Goal: Information Seeking & Learning: Learn about a topic

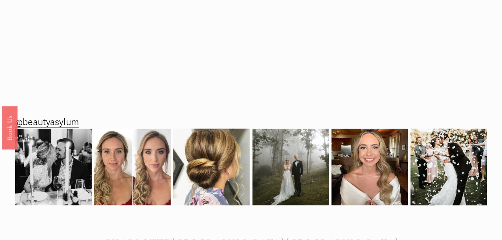
scroll to position [767, 0]
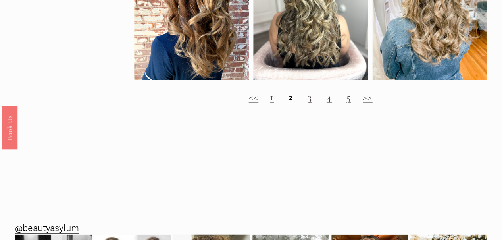
click at [269, 103] on h2 "<< 1 2 3 4 5 >>" at bounding box center [310, 97] width 353 height 12
click at [270, 102] on link "1" at bounding box center [272, 96] width 4 height 12
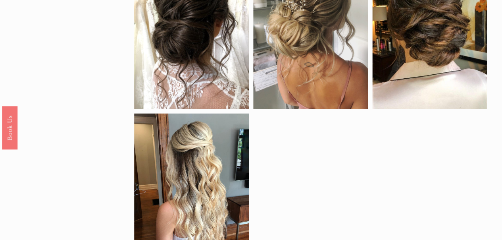
scroll to position [502, 0]
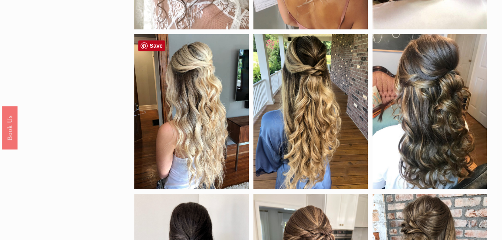
click at [214, 138] on div at bounding box center [191, 111] width 115 height 155
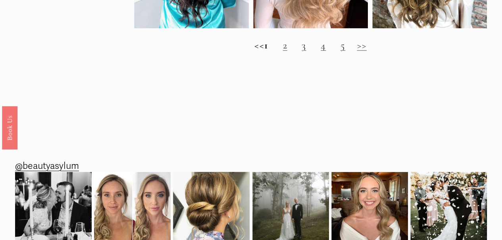
scroll to position [769, 0]
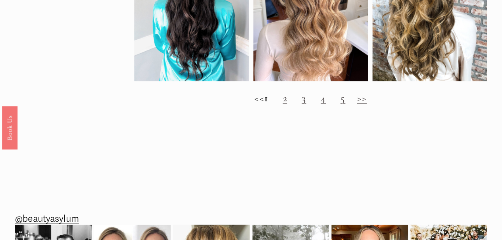
click at [306, 104] on link "3" at bounding box center [303, 98] width 4 height 12
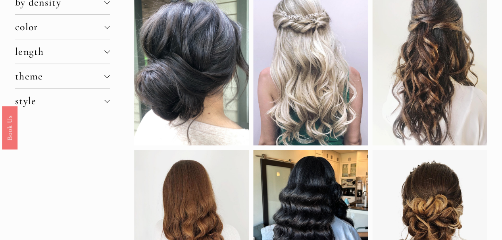
scroll to position [0, 0]
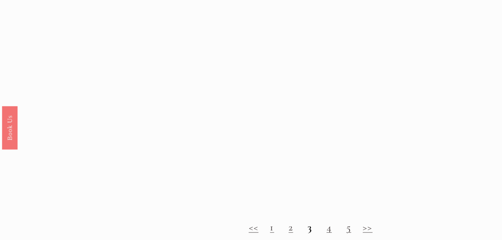
scroll to position [714, 0]
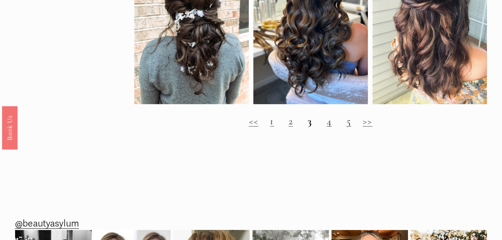
click at [328, 127] on link "4" at bounding box center [328, 120] width 5 height 12
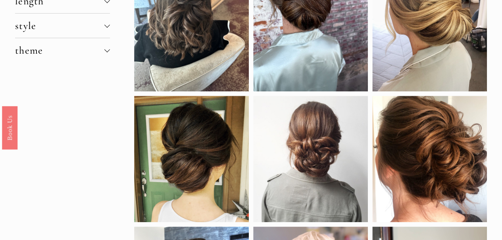
scroll to position [0, 0]
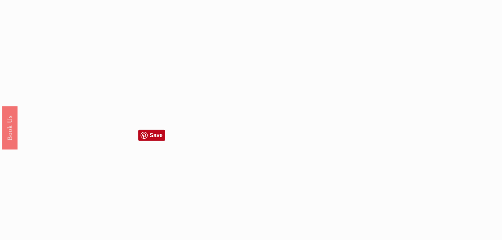
scroll to position [661, 0]
